Goal: Check status

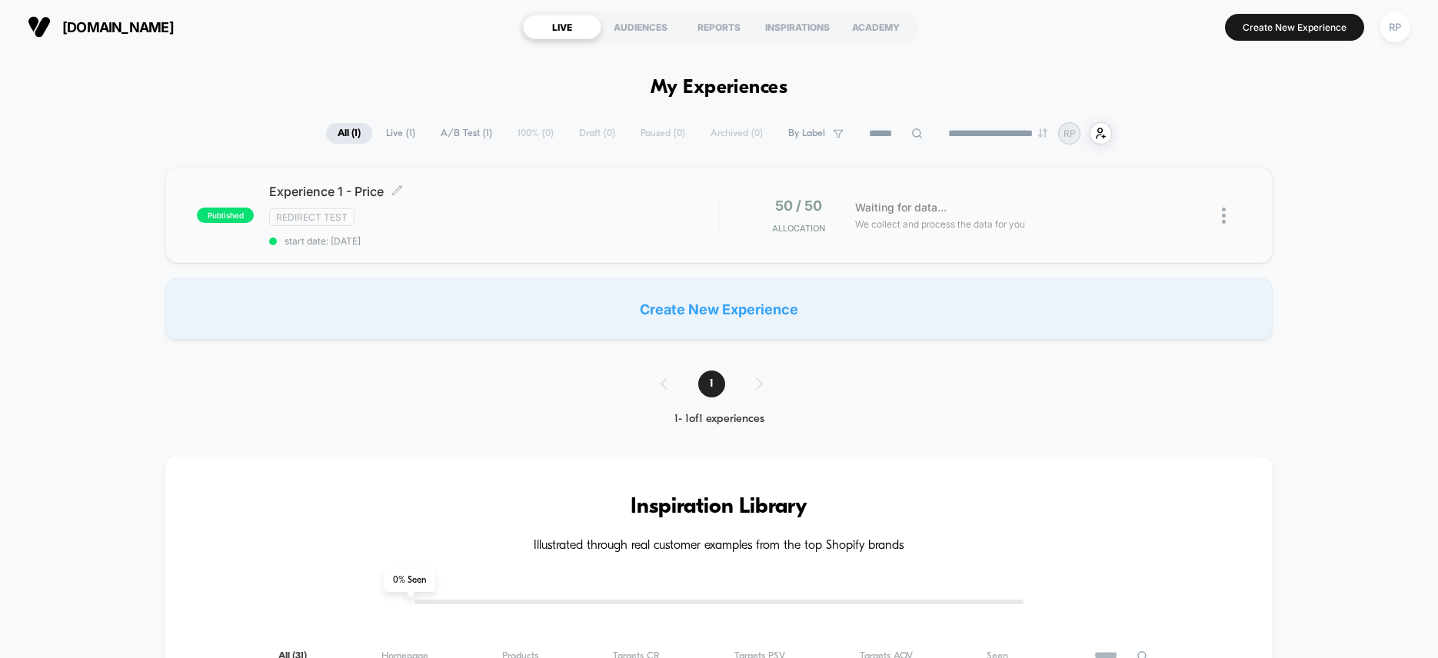
click at [602, 216] on div "Redirect Test" at bounding box center [493, 217] width 449 height 18
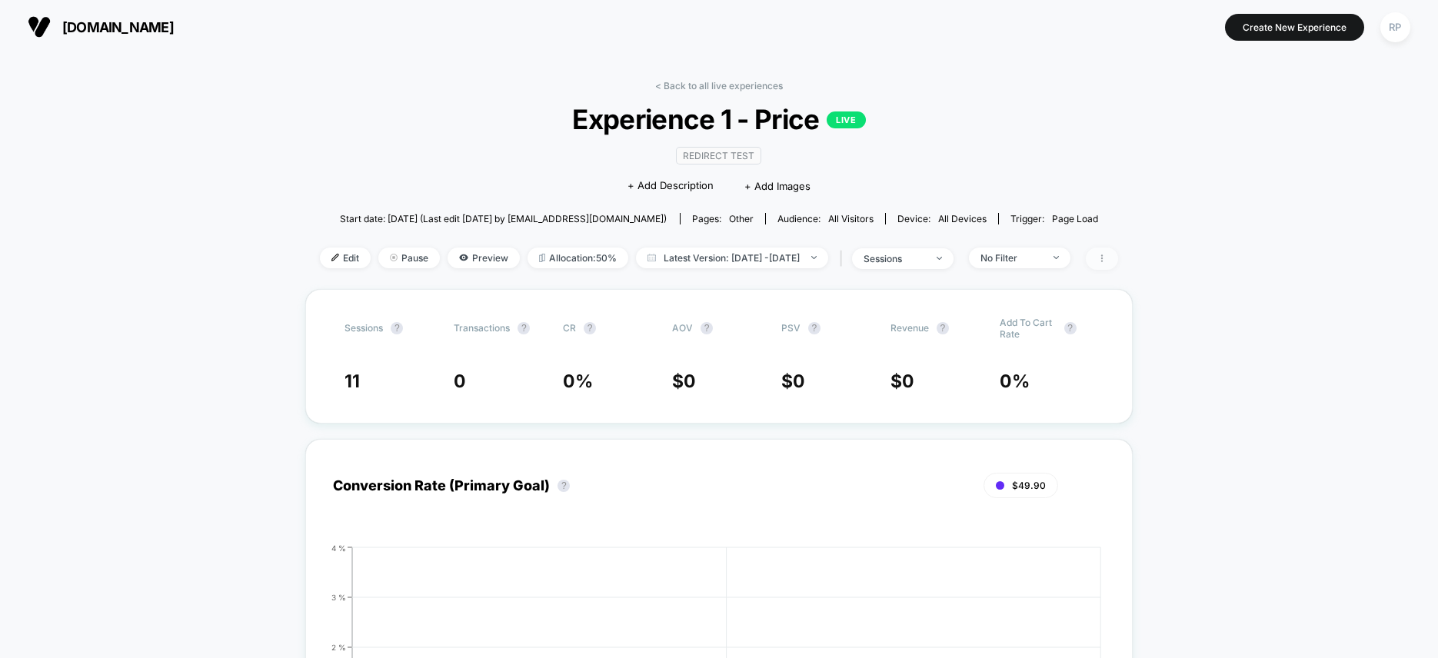
click at [1106, 256] on icon at bounding box center [1101, 258] width 9 height 9
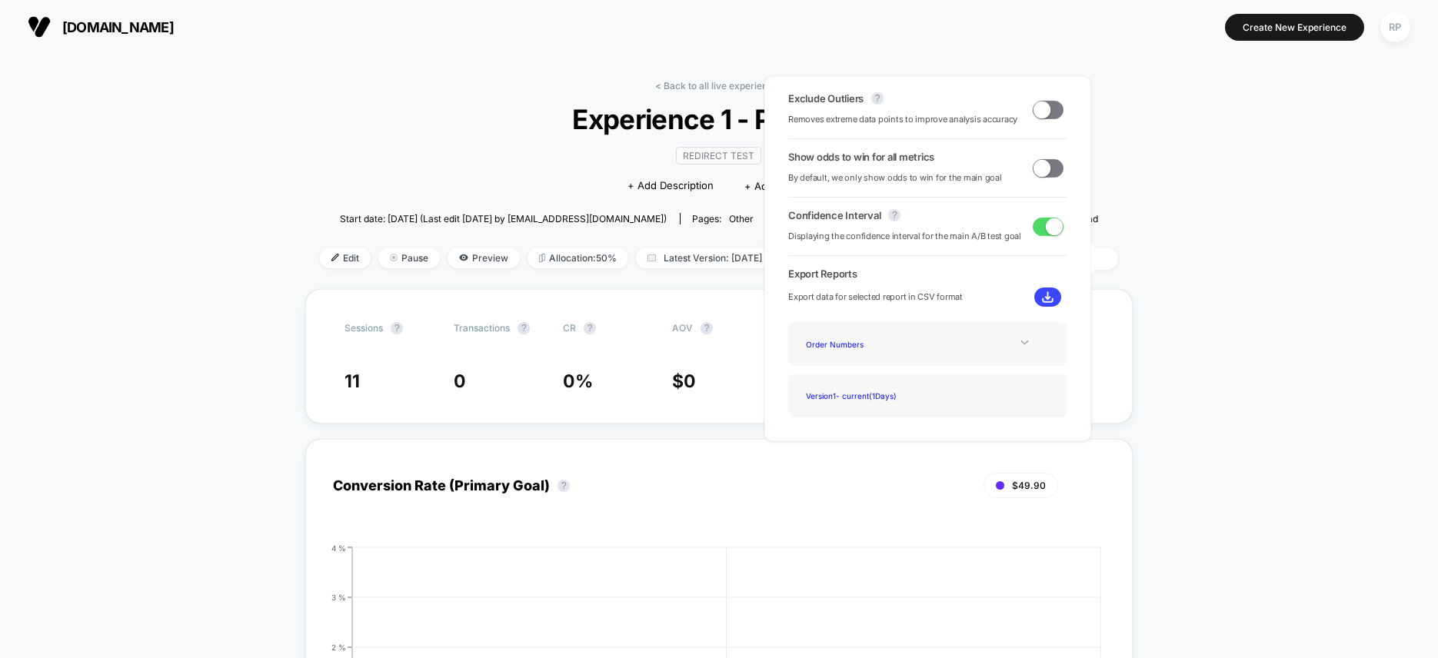
click at [1011, 338] on div at bounding box center [1024, 343] width 62 height 12
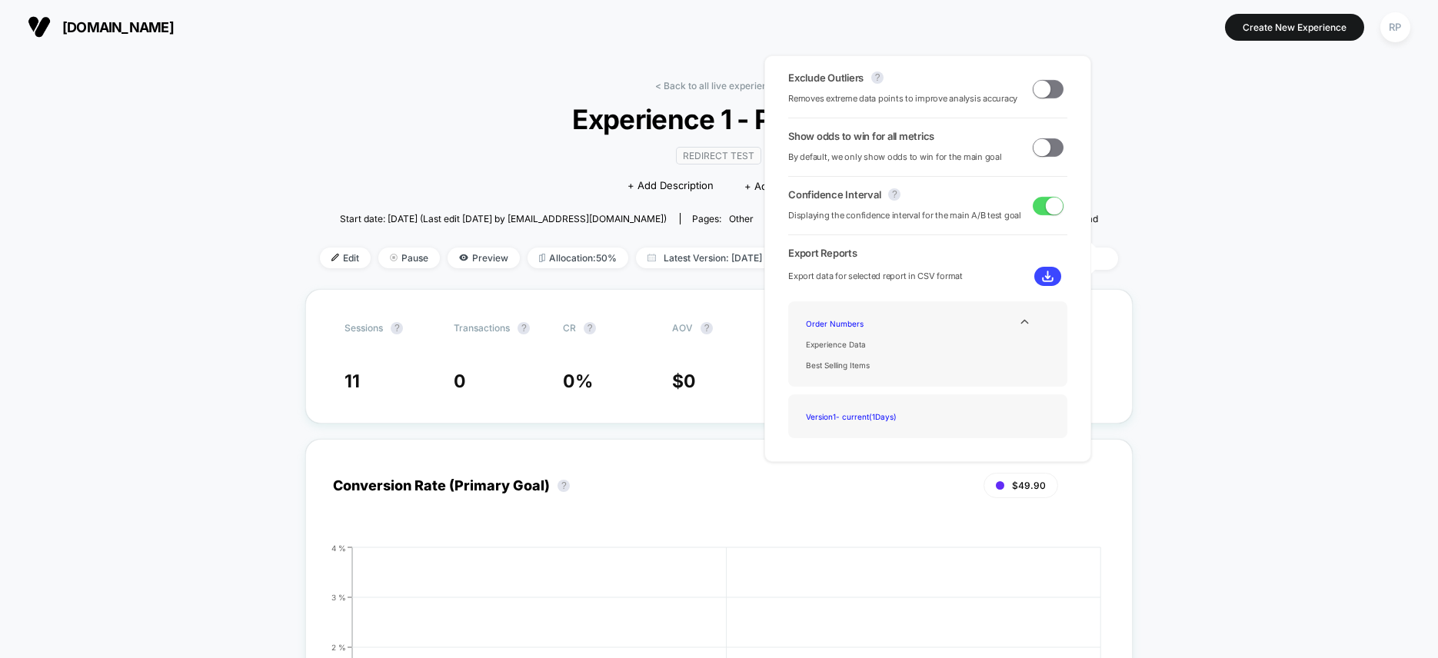
click at [1025, 308] on div "Order Numbers Experience Data Best Selling Items" at bounding box center [927, 343] width 279 height 85
click at [1019, 321] on icon at bounding box center [1025, 322] width 12 height 12
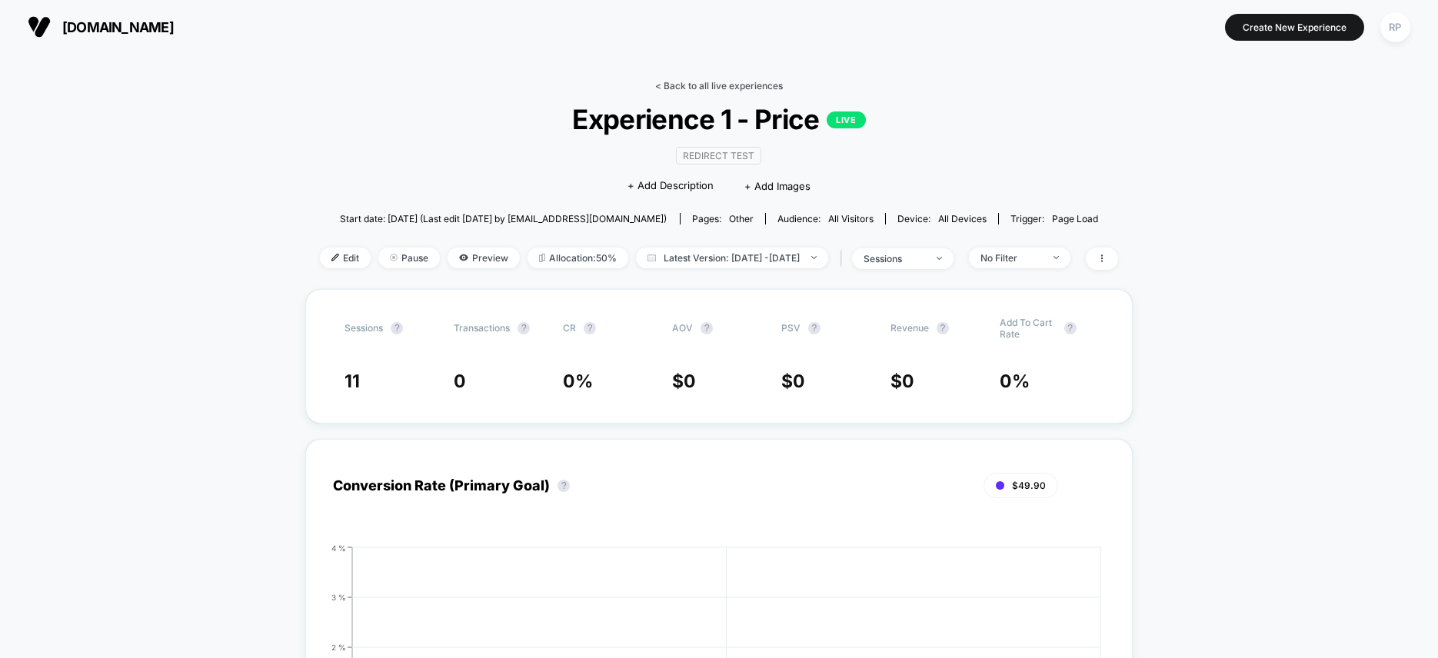
click at [711, 85] on link "< Back to all live experiences" at bounding box center [719, 86] width 128 height 12
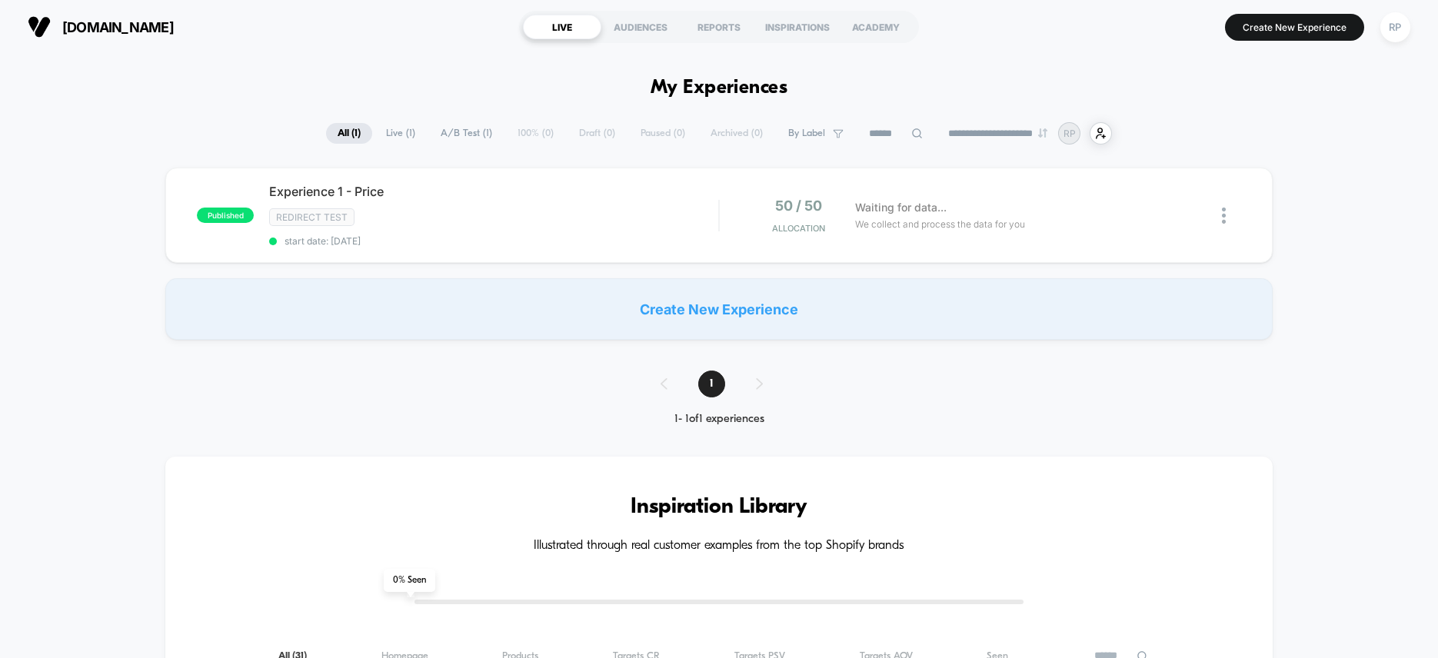
click at [454, 134] on span "A/B Test ( 1 )" at bounding box center [466, 133] width 75 height 21
click at [1222, 212] on img at bounding box center [1224, 216] width 4 height 16
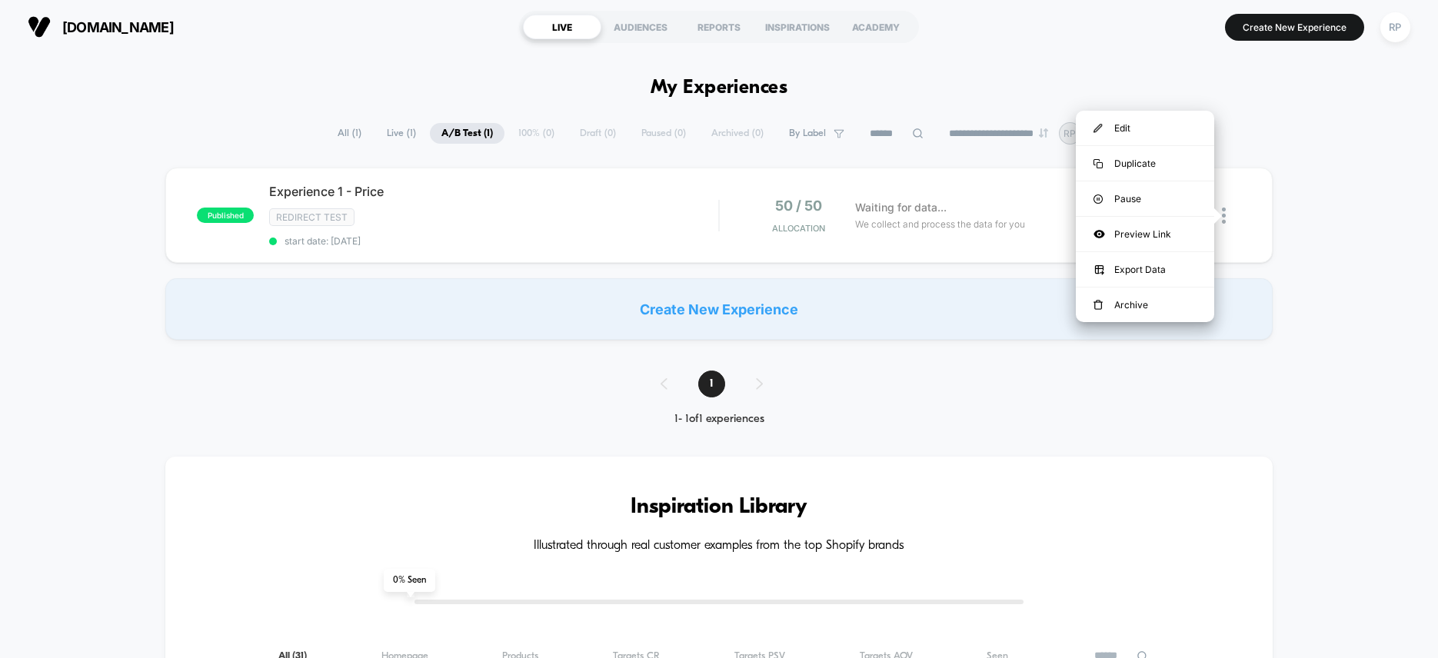
click at [1316, 250] on div "published Experience 1 - Price Redirect Test start date: [DATE] 50 / 50 Allocat…" at bounding box center [719, 254] width 1438 height 172
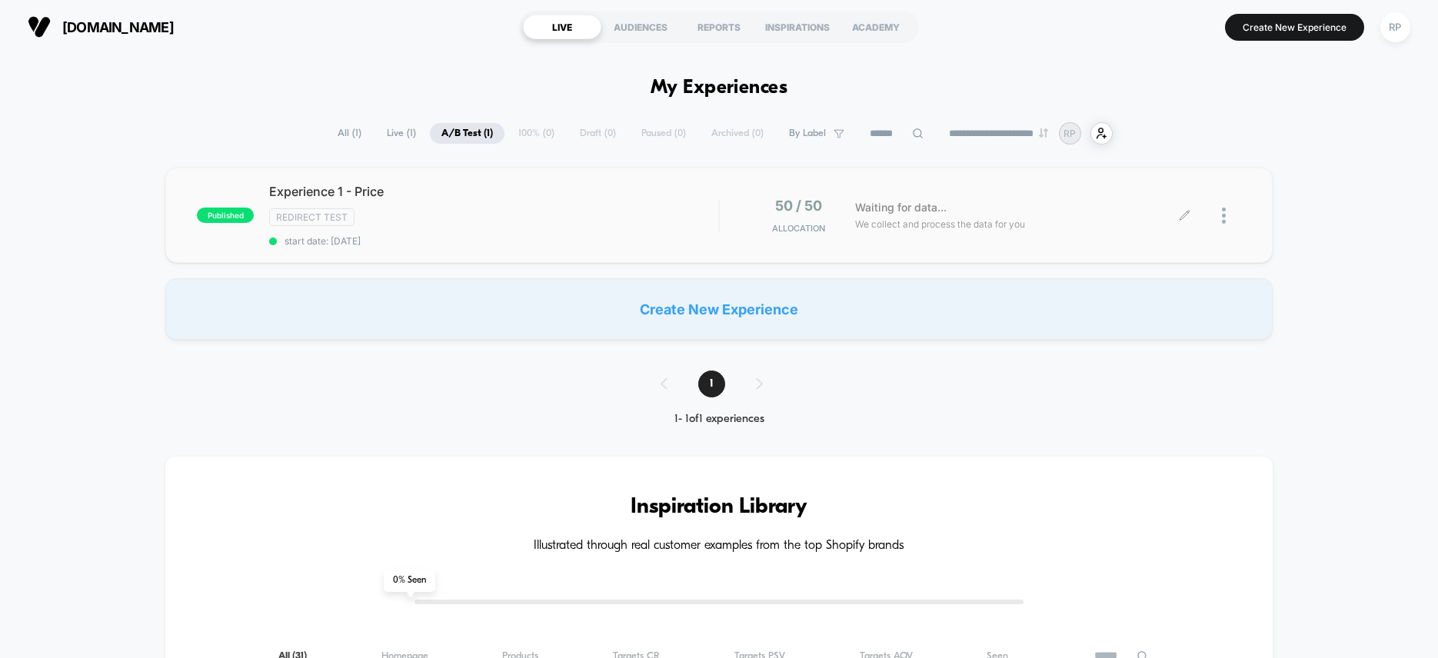
click at [893, 210] on span "Waiting for data..." at bounding box center [900, 207] width 91 height 17
